Goal: Use online tool/utility: Utilize a website feature to perform a specific function

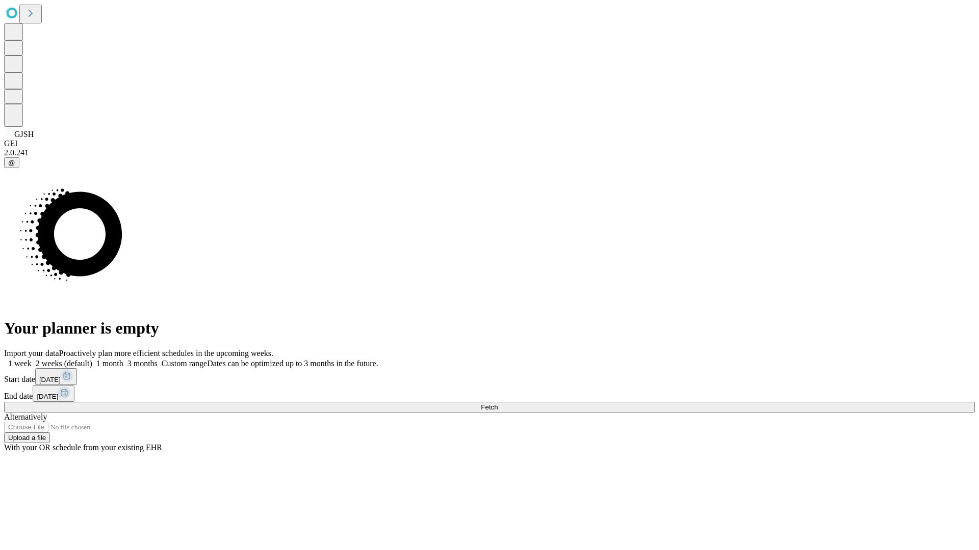
click at [497, 404] on span "Fetch" at bounding box center [489, 408] width 17 height 8
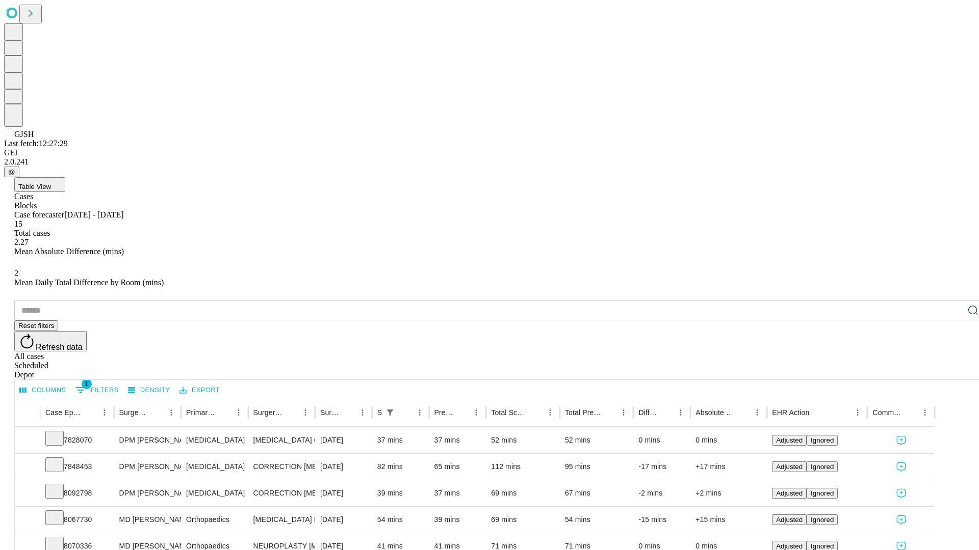
click at [51, 183] on span "Table View" at bounding box center [34, 187] width 33 height 8
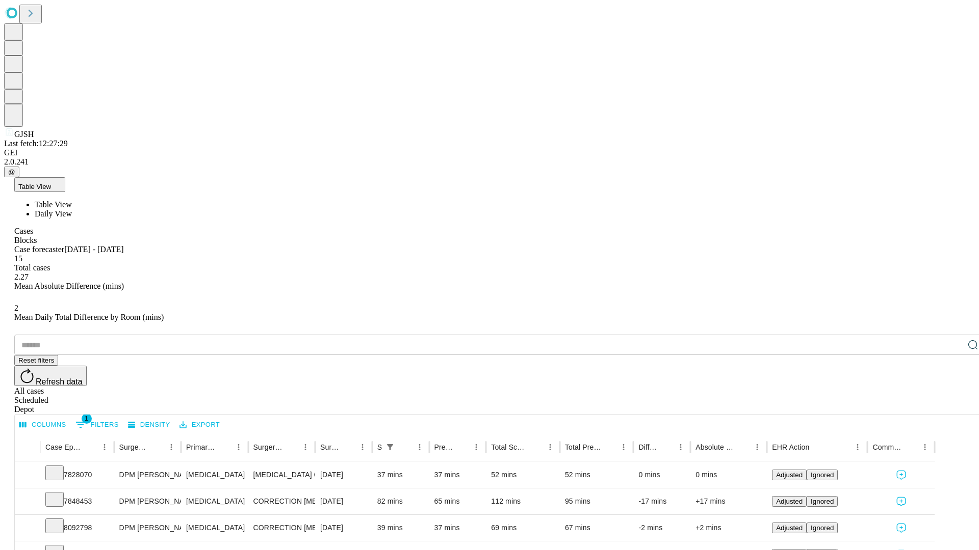
click at [72, 209] on span "Daily View" at bounding box center [53, 213] width 37 height 9
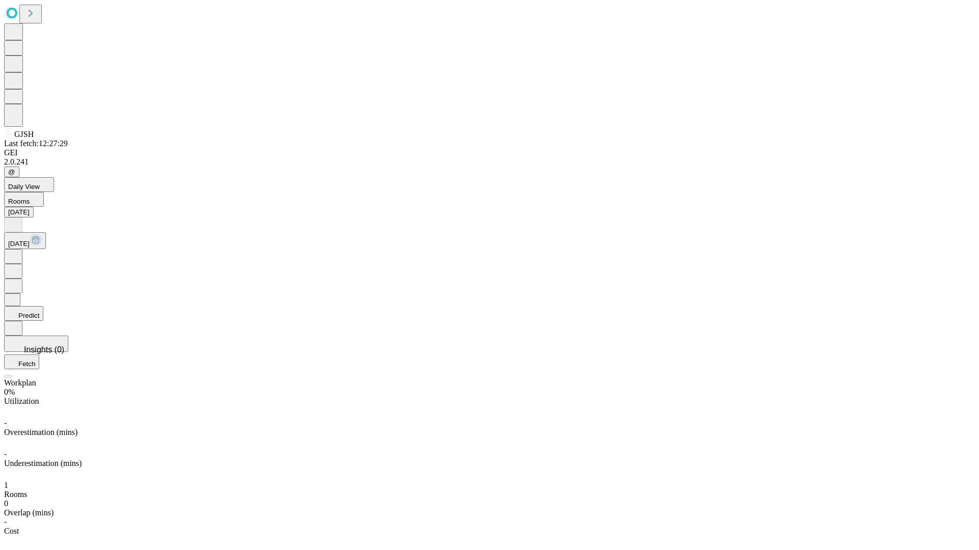
click at [43, 306] on button "Predict" at bounding box center [23, 313] width 39 height 15
